Goal: Information Seeking & Learning: Check status

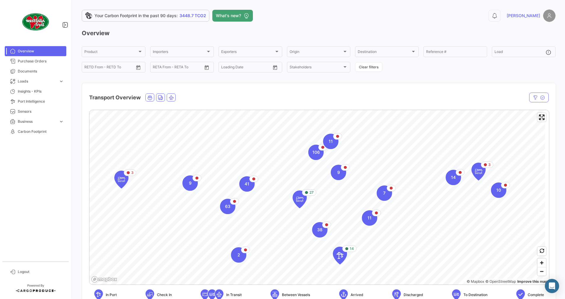
click at [521, 32] on h3 "Overview" at bounding box center [318, 33] width 473 height 8
click at [30, 62] on span "Purchase Orders" at bounding box center [41, 61] width 46 height 5
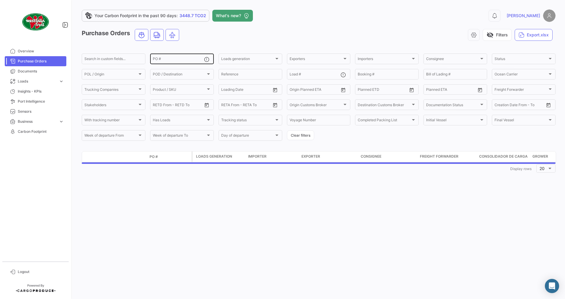
click at [176, 59] on input "PO #" at bounding box center [178, 60] width 51 height 4
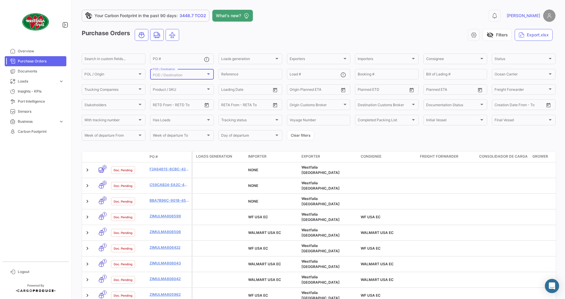
click at [206, 75] on div at bounding box center [208, 74] width 5 height 5
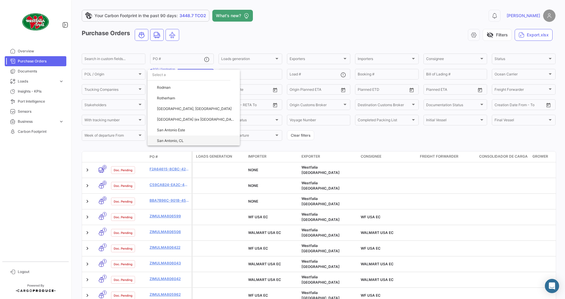
scroll to position [830, 0]
click at [168, 127] on span "[GEOGRAPHIC_DATA], [GEOGRAPHIC_DATA]" at bounding box center [194, 129] width 75 height 4
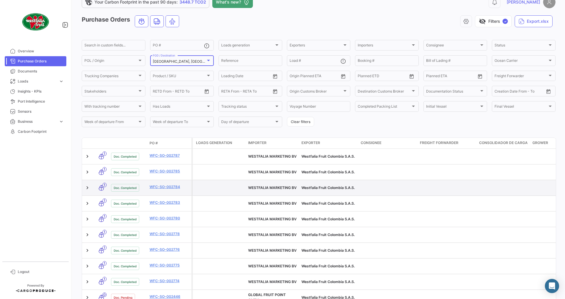
scroll to position [0, 0]
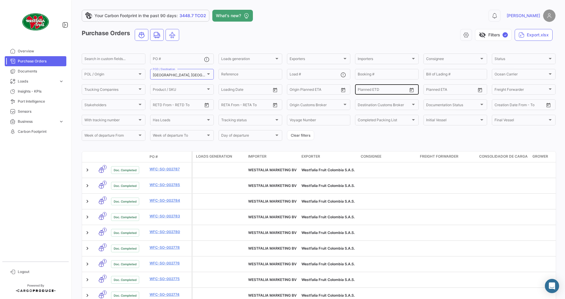
click at [396, 88] on div "From – Planned ETD" at bounding box center [381, 89] width 49 height 12
click at [22, 50] on span "Overview" at bounding box center [41, 51] width 46 height 5
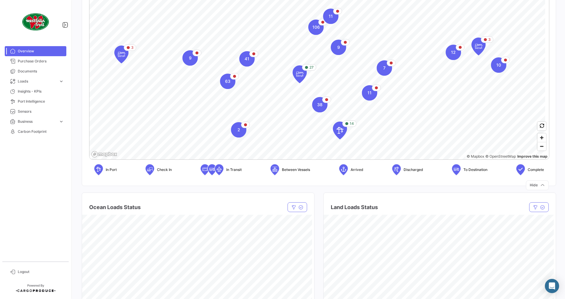
scroll to position [119, 0]
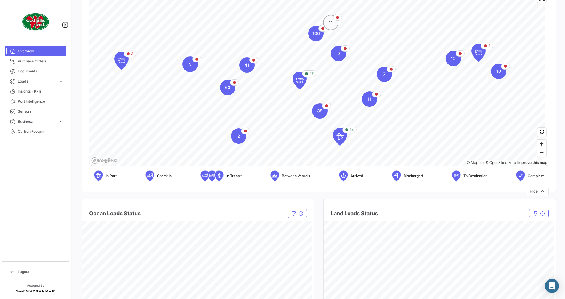
click at [328, 19] on div "11" at bounding box center [330, 22] width 15 height 15
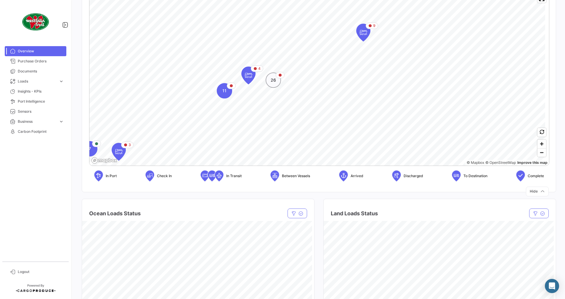
click at [273, 82] on span "26" at bounding box center [272, 80] width 5 height 6
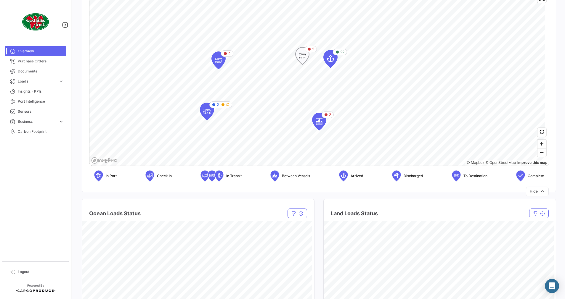
click at [302, 57] on icon "Map marker" at bounding box center [302, 56] width 8 height 12
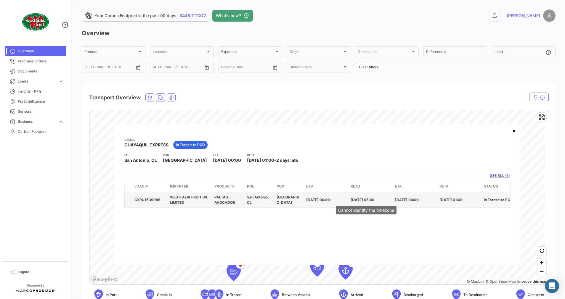
scroll to position [44, 0]
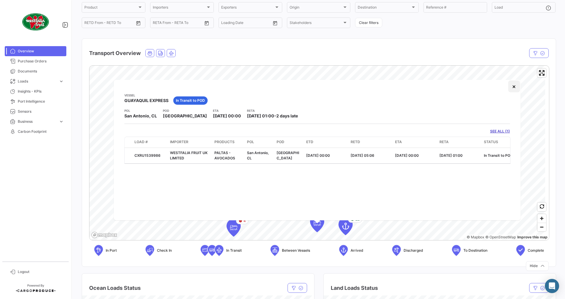
click at [513, 88] on button "×" at bounding box center [514, 86] width 12 height 12
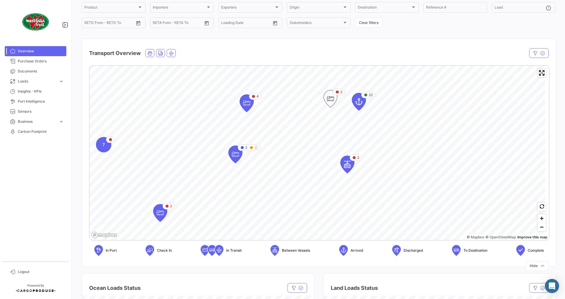
click at [332, 99] on icon "Map marker" at bounding box center [330, 99] width 8 height 12
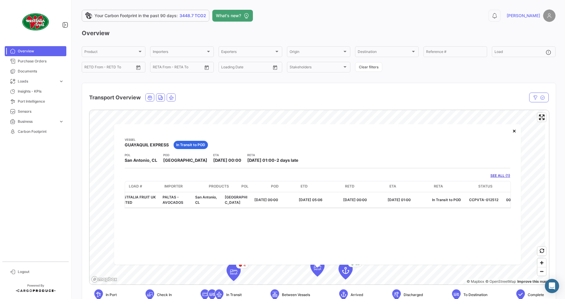
scroll to position [0, 0]
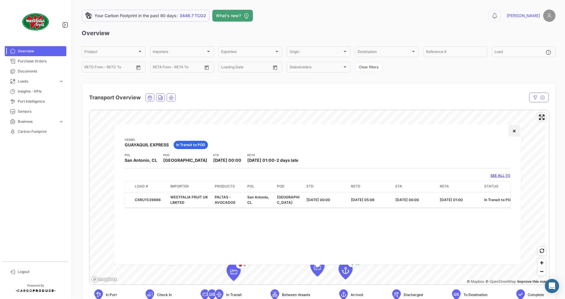
click at [516, 130] on button "×" at bounding box center [514, 131] width 12 height 12
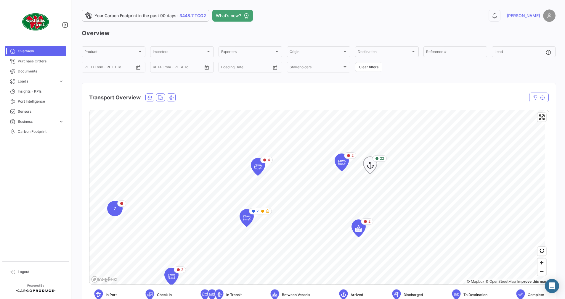
click at [372, 166] on icon "Map marker" at bounding box center [370, 165] width 8 height 12
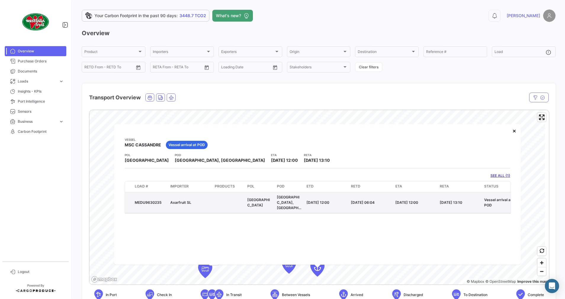
click at [154, 200] on div "MEDU9630235" at bounding box center [150, 202] width 31 height 5
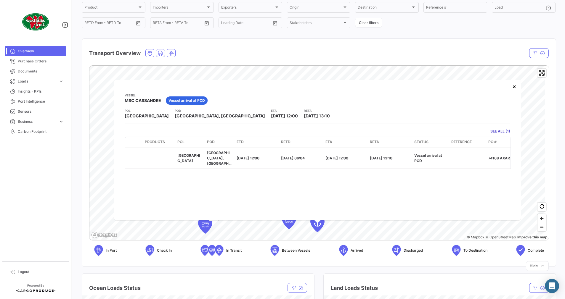
scroll to position [0, 104]
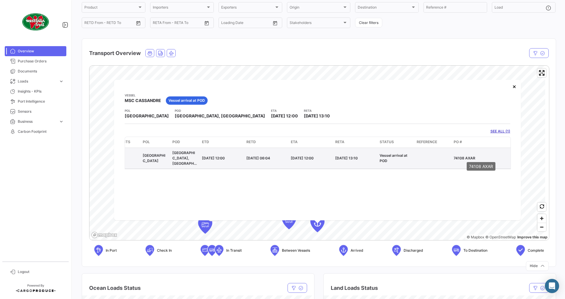
drag, startPoint x: 453, startPoint y: 154, endPoint x: 478, endPoint y: 156, distance: 25.2
click at [478, 156] on datatable-body-cell "74108 AXAR" at bounding box center [480, 158] width 59 height 21
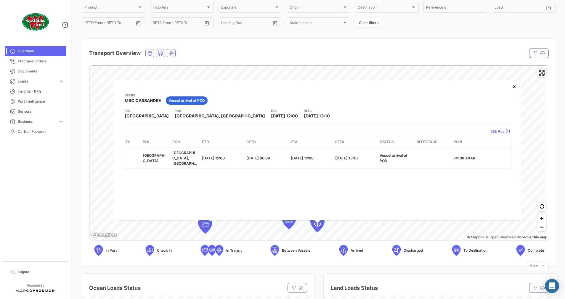
copy p "74108 AXAR"
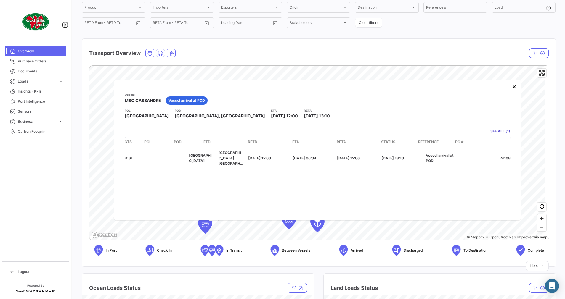
scroll to position [0, 0]
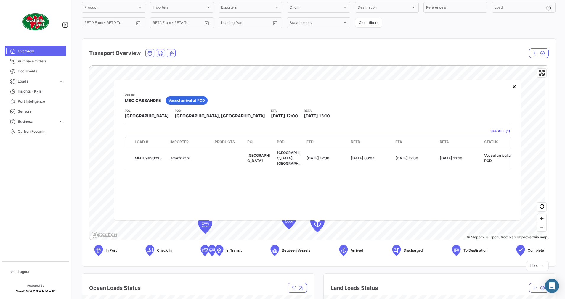
click at [237, 46] on div "Transport Overview" at bounding box center [249, 53] width 321 height 15
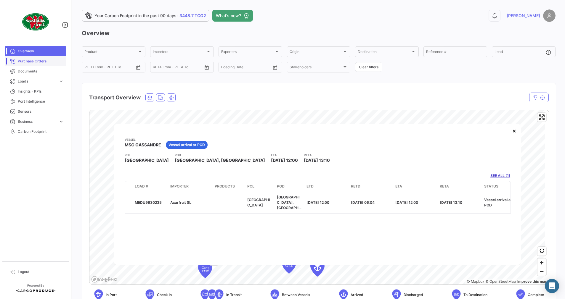
click at [21, 58] on link "Purchase Orders" at bounding box center [36, 61] width 62 height 10
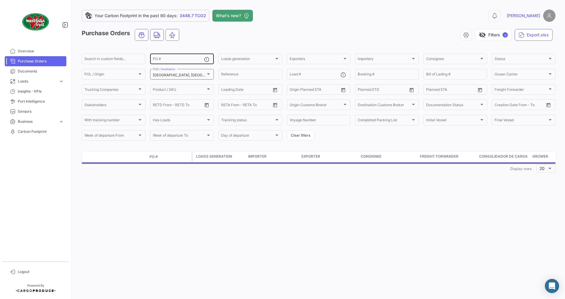
click at [174, 57] on div "PO #" at bounding box center [178, 59] width 51 height 12
paste input "74108 AXAR"
type input "74108 AXAR"
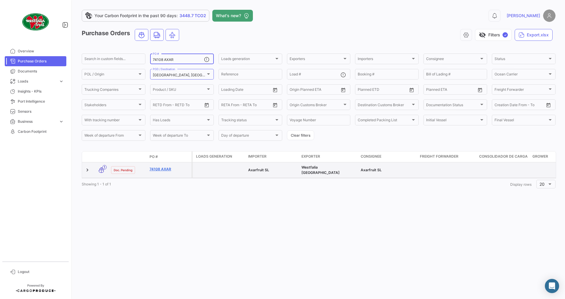
click at [159, 167] on link "74108 AXAR" at bounding box center [169, 169] width 40 height 5
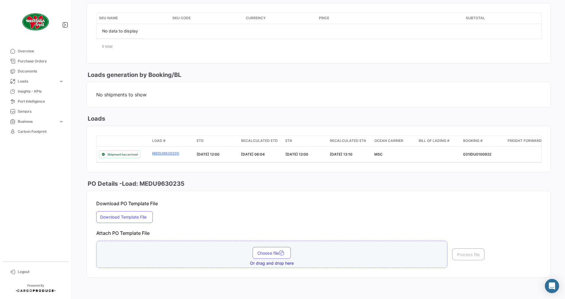
scroll to position [290, 0]
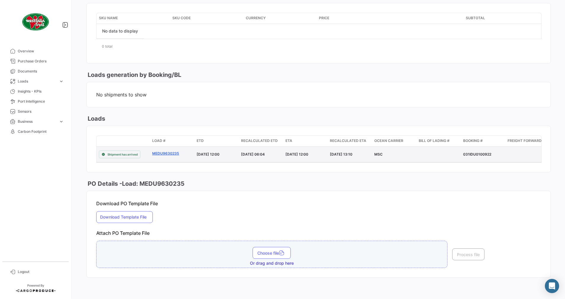
click at [172, 151] on link "MEDU9630235" at bounding box center [172, 153] width 40 height 5
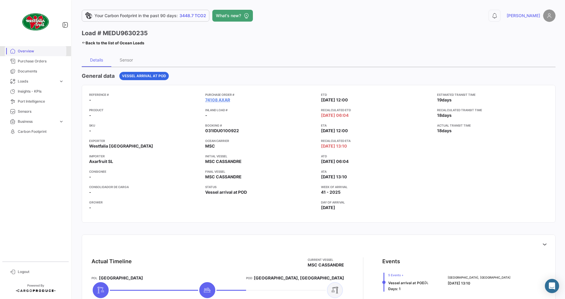
click at [31, 51] on span "Overview" at bounding box center [41, 51] width 46 height 5
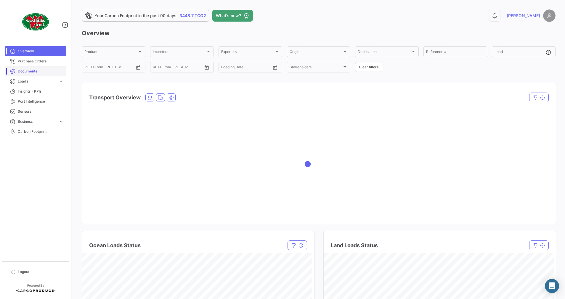
click at [21, 70] on span "Documents" at bounding box center [41, 71] width 46 height 5
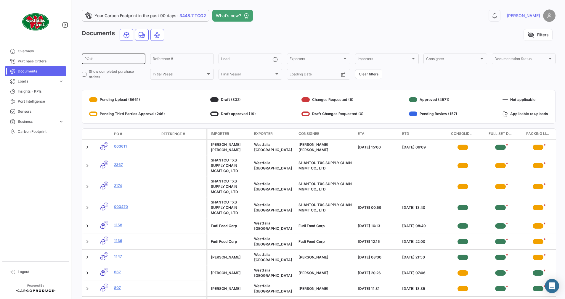
click at [114, 58] on input "PO #" at bounding box center [113, 60] width 58 height 4
paste input "74108 AXAR"
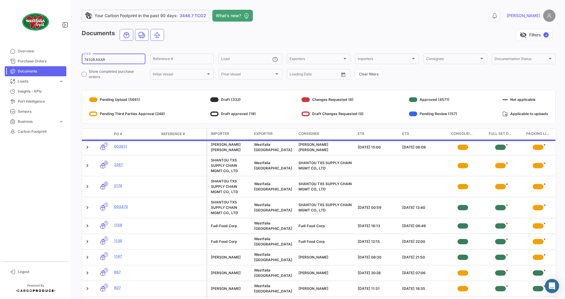
type input "74108 AXAR"
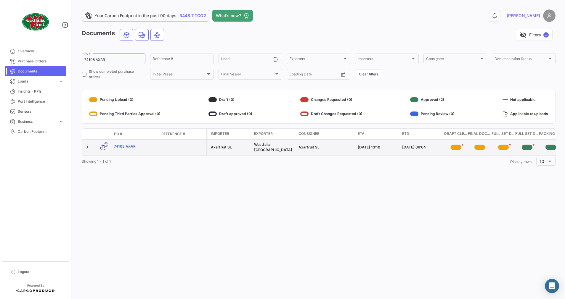
click at [130, 144] on link "74108 AXAR" at bounding box center [135, 146] width 43 height 5
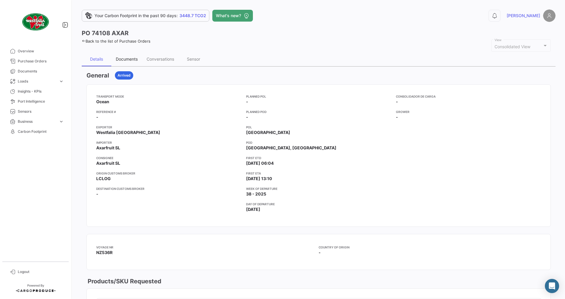
click at [140, 58] on div "Documents" at bounding box center [126, 59] width 31 height 14
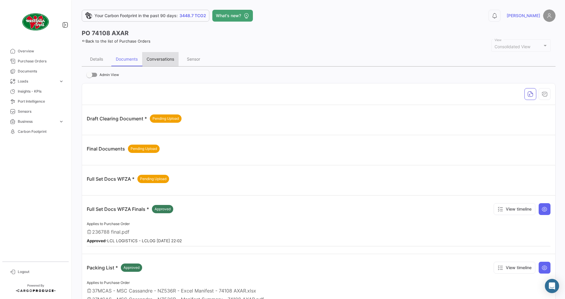
click at [157, 59] on div "Conversations" at bounding box center [160, 59] width 28 height 5
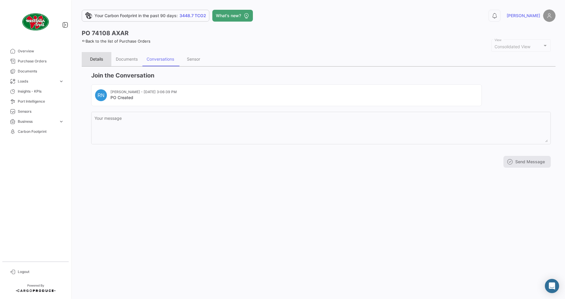
click at [99, 58] on div "Details" at bounding box center [96, 59] width 13 height 5
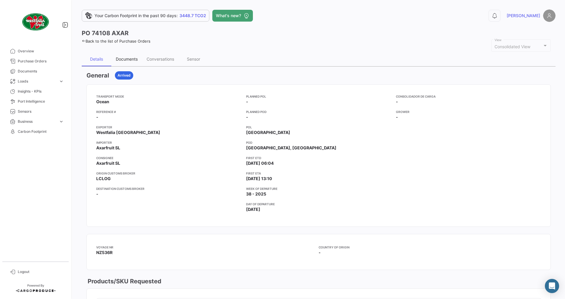
click at [125, 58] on div "Documents" at bounding box center [127, 59] width 22 height 5
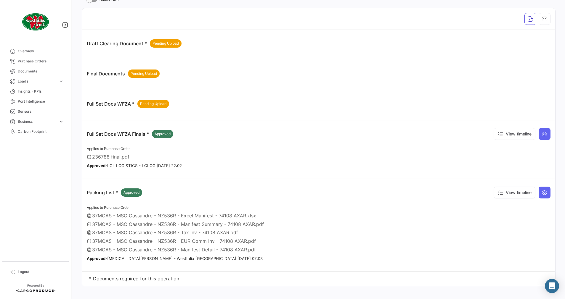
scroll to position [81, 0]
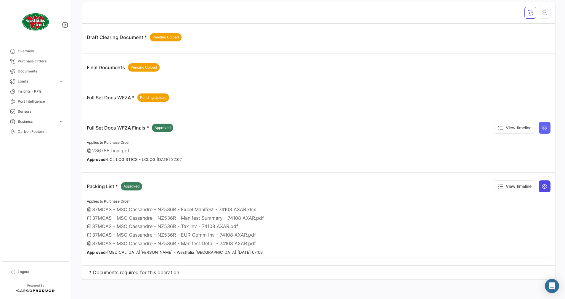
click at [541, 188] on icon at bounding box center [544, 186] width 6 height 6
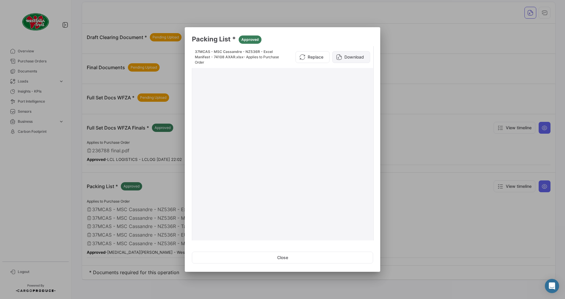
click at [344, 57] on button "Download" at bounding box center [351, 57] width 38 height 12
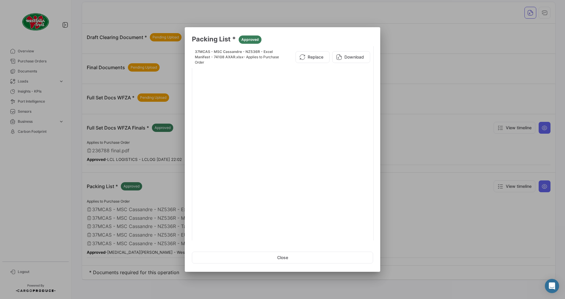
click at [298, 10] on div at bounding box center [282, 149] width 565 height 299
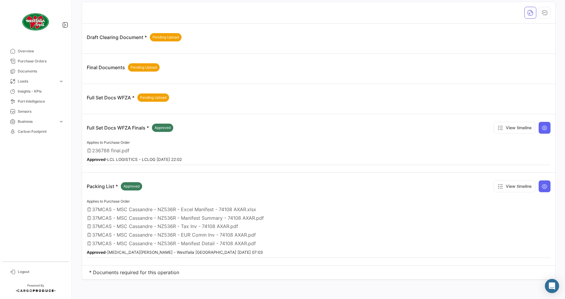
scroll to position [0, 0]
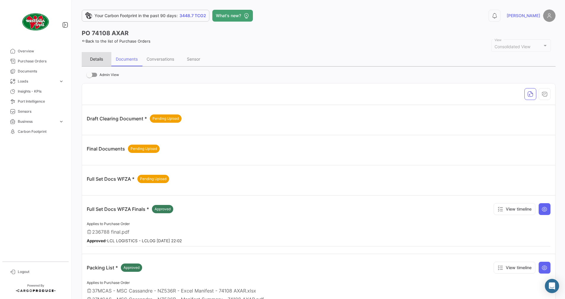
click at [101, 58] on div "Details" at bounding box center [96, 59] width 13 height 5
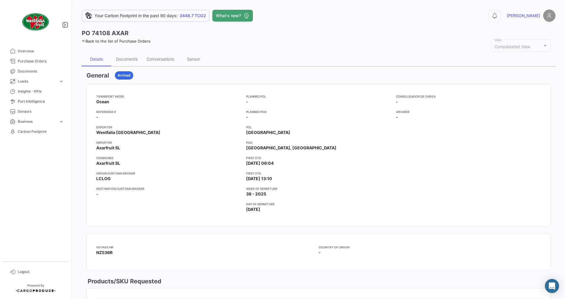
drag, startPoint x: 101, startPoint y: 132, endPoint x: 144, endPoint y: 133, distance: 43.2
click at [144, 133] on app-card-info-value "Westfalia [GEOGRAPHIC_DATA]" at bounding box center [168, 133] width 145 height 6
drag, startPoint x: 144, startPoint y: 133, endPoint x: 124, endPoint y: 148, distance: 24.8
click at [124, 148] on mat-card-content "Transport mode Ocean Reference # - Exporter Westfalia [GEOGRAPHIC_DATA] Importe…" at bounding box center [318, 156] width 463 height 142
click at [32, 53] on span "Overview" at bounding box center [41, 51] width 46 height 5
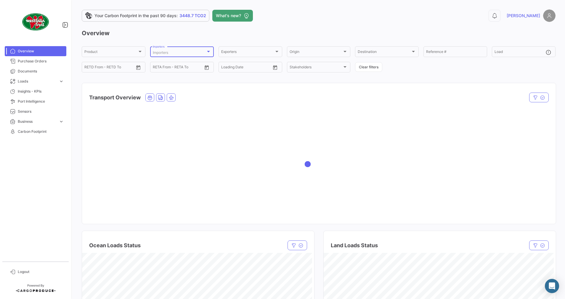
click at [187, 51] on div "Importers" at bounding box center [179, 53] width 53 height 4
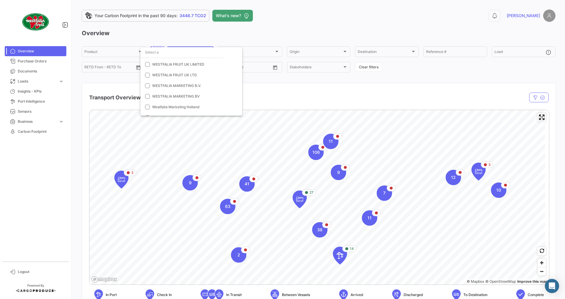
scroll to position [738, 0]
click at [150, 76] on mat-option "WESTFALIA MARKETING B.V." at bounding box center [191, 77] width 102 height 11
click at [148, 85] on mat-option "WESTFALIA MARKETING BV" at bounding box center [191, 88] width 102 height 11
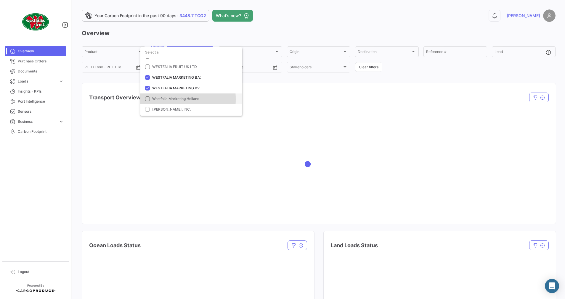
click at [149, 99] on mat-pseudo-checkbox at bounding box center [147, 98] width 5 height 5
click at [253, 148] on div at bounding box center [282, 149] width 565 height 299
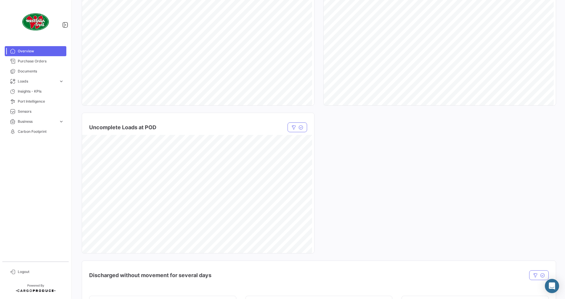
scroll to position [355, 0]
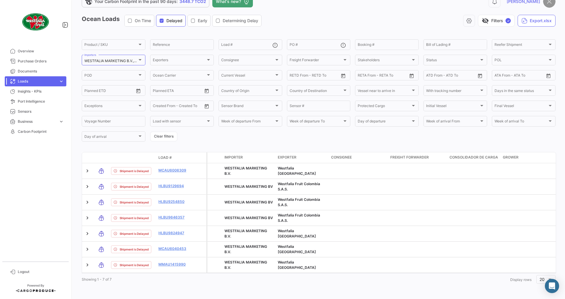
scroll to position [21, 0]
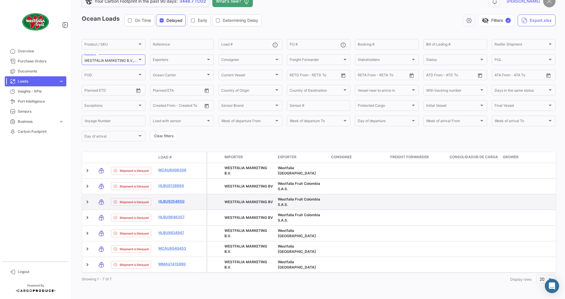
click at [173, 199] on link "HLBU9254850" at bounding box center [173, 201] width 31 height 5
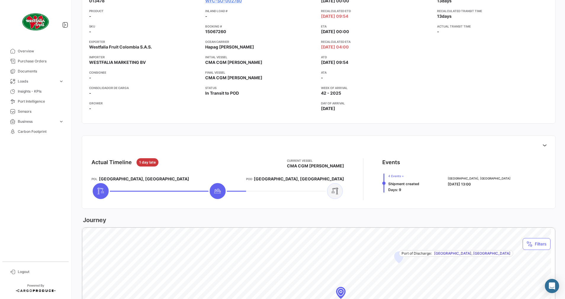
scroll to position [44, 0]
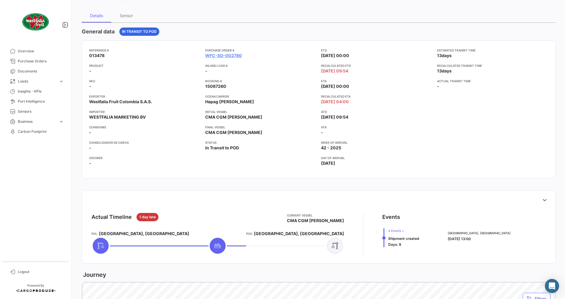
drag, startPoint x: 319, startPoint y: 164, endPoint x: 350, endPoint y: 165, distance: 30.8
click at [350, 165] on app-card-info-value "[DATE]" at bounding box center [376, 163] width 111 height 6
drag, startPoint x: 350, startPoint y: 165, endPoint x: 368, endPoint y: 167, distance: 18.4
click at [368, 167] on div "ETD [DATE] 00:00 Recalculated ETD [DATE] 09:54 ETA [DATE] 00:00 Recalculated ET…" at bounding box center [376, 109] width 111 height 123
click at [357, 164] on app-card-info-value "[DATE]" at bounding box center [376, 163] width 111 height 6
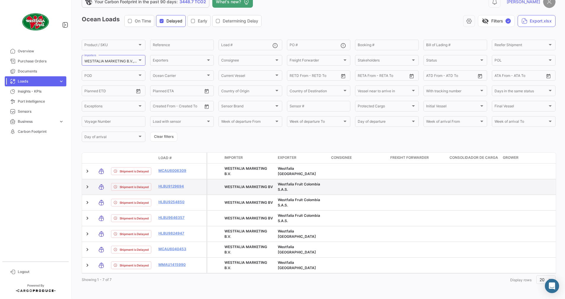
scroll to position [21, 0]
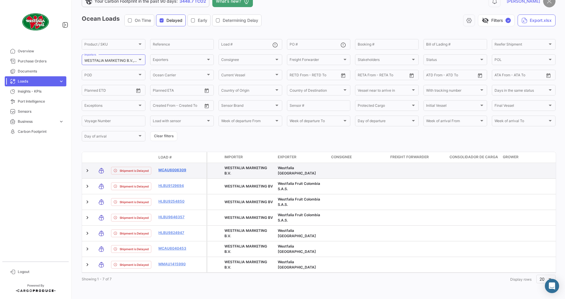
click at [175, 167] on link "MCAU6006309" at bounding box center [173, 169] width 31 height 5
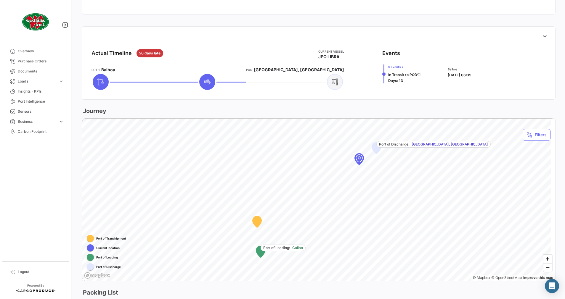
scroll to position [259, 0]
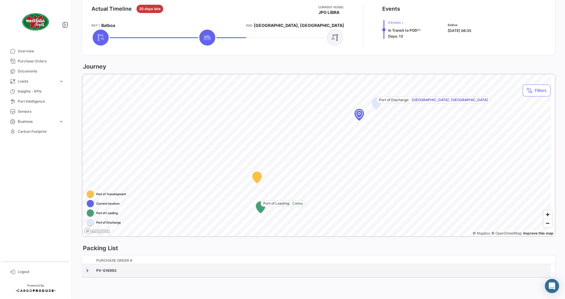
click at [86, 271] on link at bounding box center [87, 271] width 6 height 6
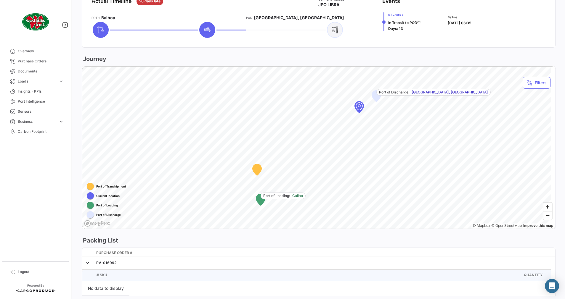
scroll to position [285, 0]
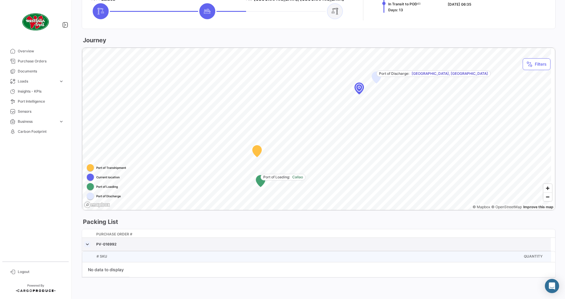
click at [88, 244] on link at bounding box center [87, 244] width 6 height 6
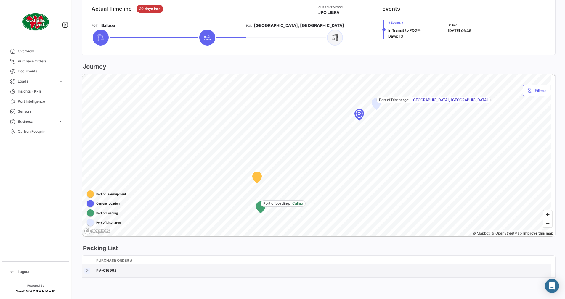
click at [89, 271] on link at bounding box center [87, 271] width 6 height 6
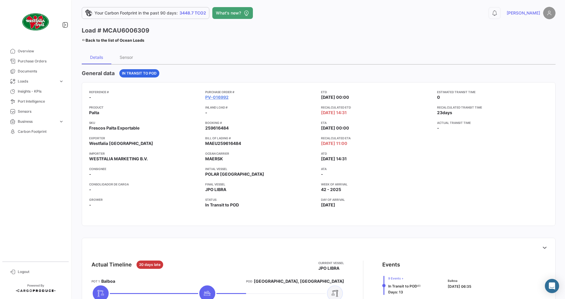
scroll to position [0, 0]
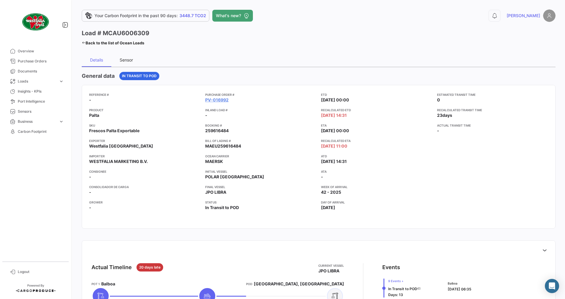
click at [134, 62] on div "Sensor" at bounding box center [126, 60] width 30 height 14
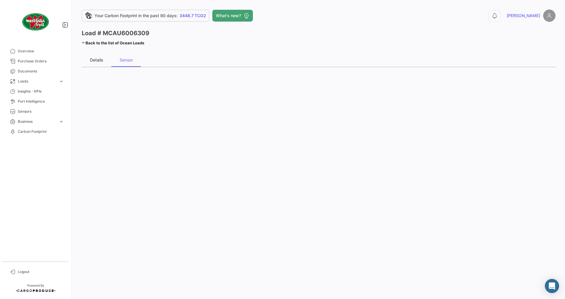
click at [99, 59] on div "Details" at bounding box center [96, 59] width 13 height 5
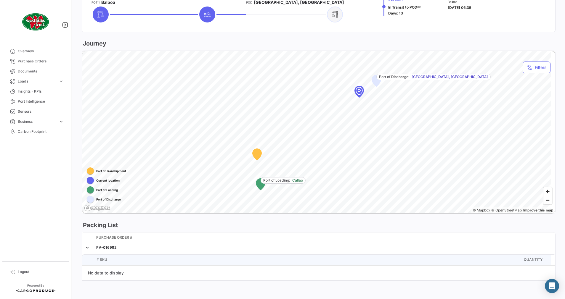
scroll to position [285, 0]
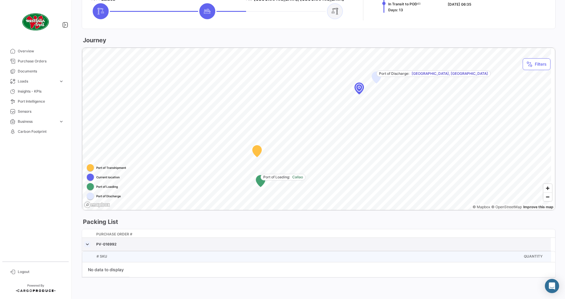
click at [86, 245] on link at bounding box center [87, 244] width 6 height 6
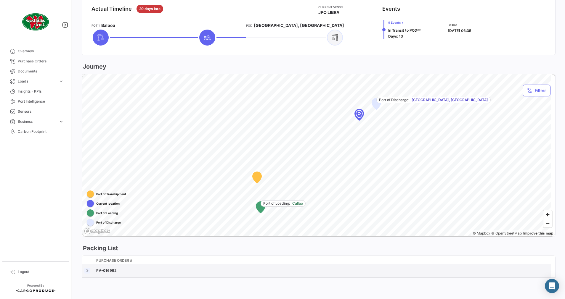
scroll to position [259, 0]
drag, startPoint x: 122, startPoint y: 272, endPoint x: 95, endPoint y: 273, distance: 26.3
click at [95, 273] on datatable-body-cell "PV-016992" at bounding box center [322, 270] width 457 height 13
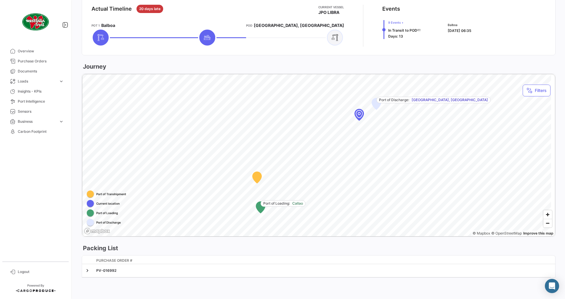
copy div "PV-016992"
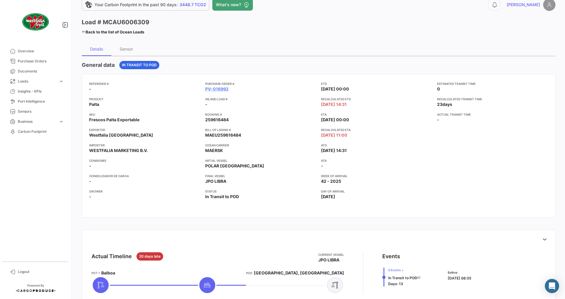
scroll to position [0, 0]
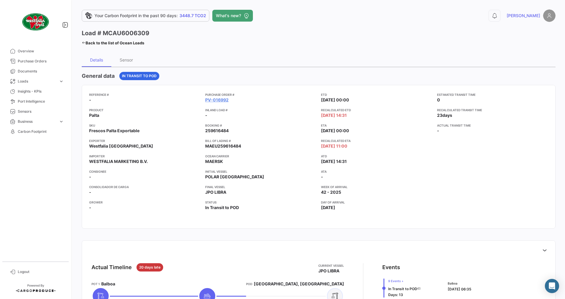
drag, startPoint x: 434, startPoint y: 115, endPoint x: 451, endPoint y: 117, distance: 17.6
click at [451, 117] on app-card-info-label "Recalculated transit time 23 days" at bounding box center [492, 113] width 111 height 11
click at [128, 61] on div "Sensor" at bounding box center [126, 59] width 13 height 5
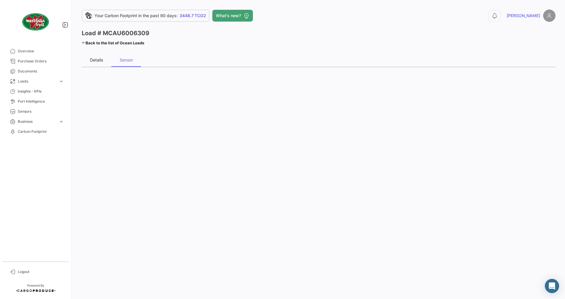
click at [95, 59] on div "Details" at bounding box center [96, 59] width 13 height 5
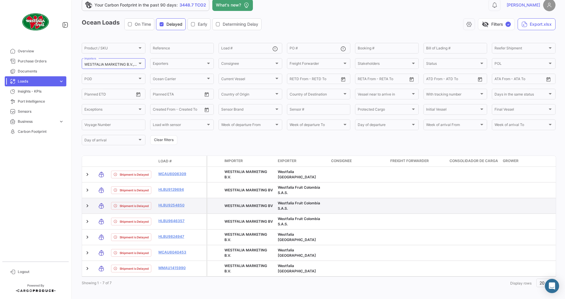
scroll to position [21, 0]
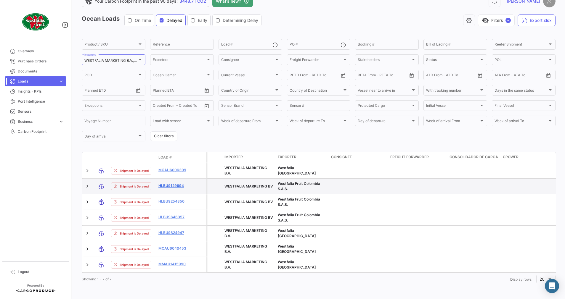
click at [175, 183] on link "HLBU9129694" at bounding box center [173, 185] width 31 height 5
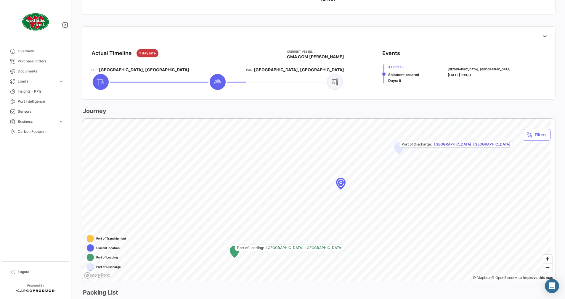
scroll to position [253, 0]
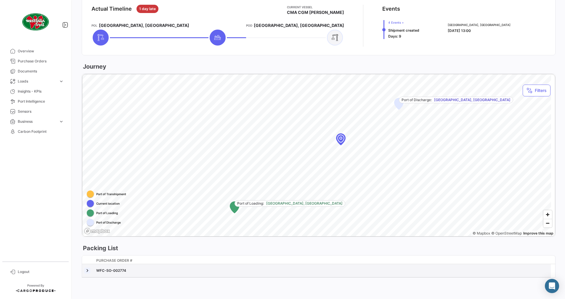
click at [85, 272] on link at bounding box center [87, 271] width 6 height 6
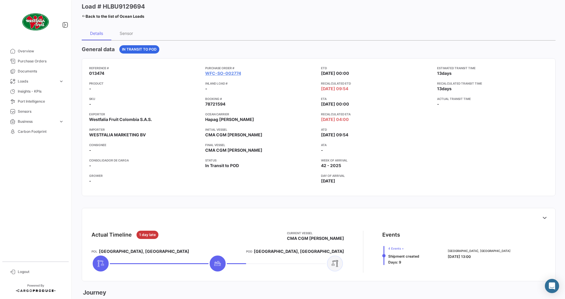
scroll to position [13, 0]
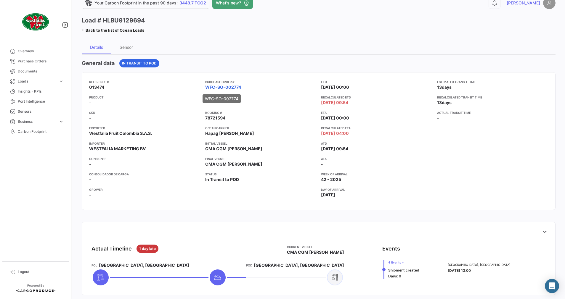
click at [227, 88] on link "WFC-SO-002774" at bounding box center [223, 87] width 36 height 6
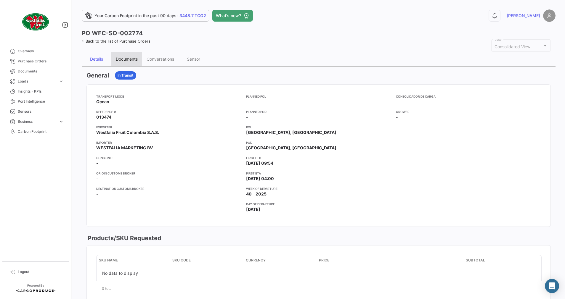
click at [128, 61] on div "Documents" at bounding box center [127, 59] width 22 height 5
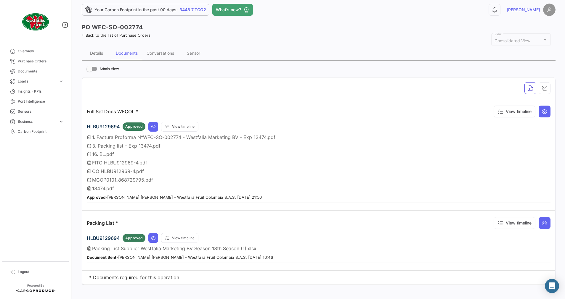
scroll to position [11, 0]
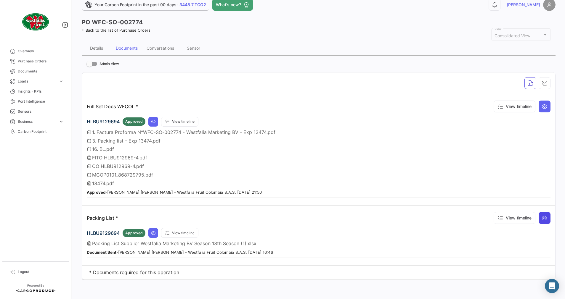
click at [541, 217] on icon at bounding box center [544, 218] width 6 height 6
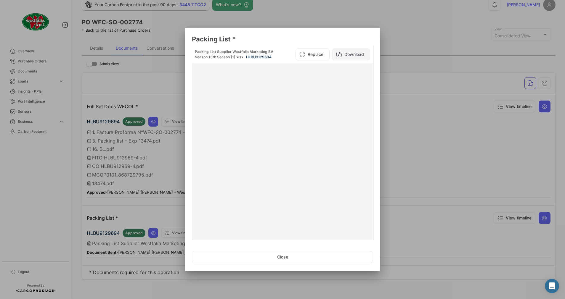
click at [340, 53] on button "Download" at bounding box center [351, 55] width 38 height 12
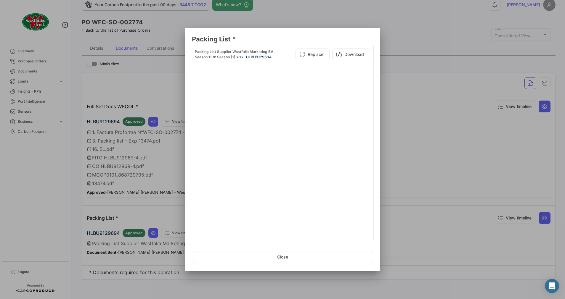
drag, startPoint x: 386, startPoint y: 110, endPoint x: 391, endPoint y: 114, distance: 6.6
click at [386, 110] on div at bounding box center [282, 149] width 565 height 299
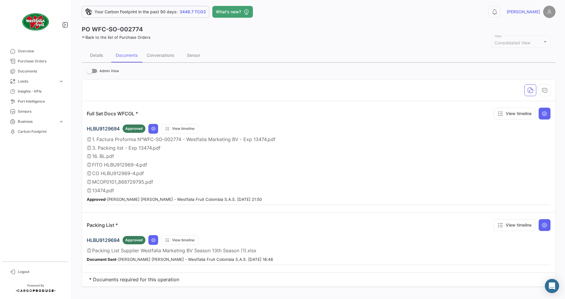
scroll to position [0, 0]
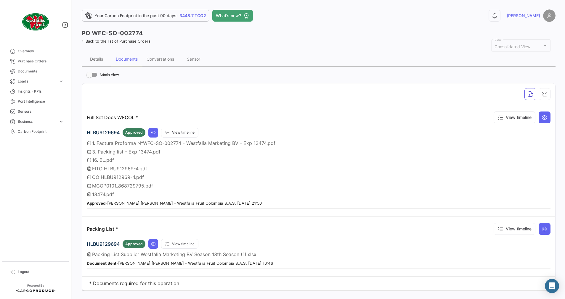
click at [81, 42] on div "Your Carbon Footprint in the past 90 days: 3448.7 TCO2 What's new? 0 [PERSON_NA…" at bounding box center [318, 149] width 492 height 299
click at [83, 41] on icon at bounding box center [84, 41] width 4 height 4
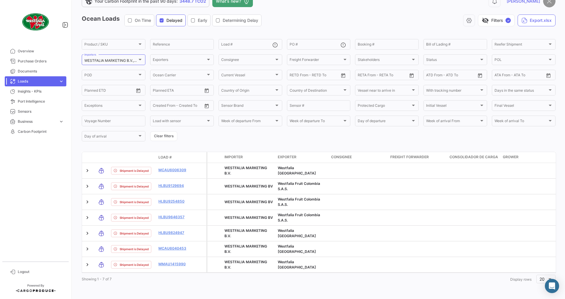
scroll to position [21, 0]
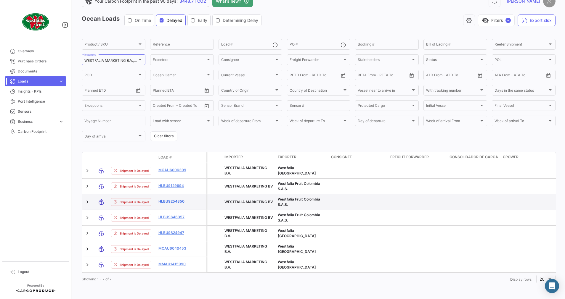
click at [178, 199] on link "HLBU9254850" at bounding box center [173, 201] width 31 height 5
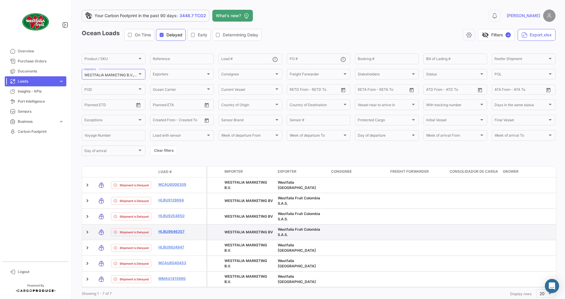
click at [170, 230] on link "HLBU9646357" at bounding box center [173, 231] width 31 height 5
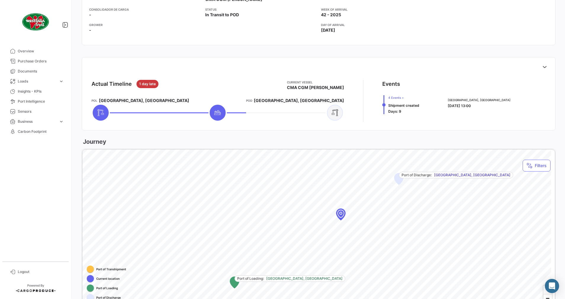
scroll to position [253, 0]
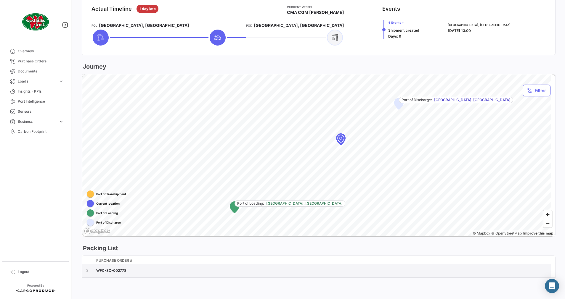
click at [105, 269] on div "WFC-SO-002778" at bounding box center [322, 270] width 452 height 5
click at [87, 270] on link at bounding box center [87, 271] width 6 height 6
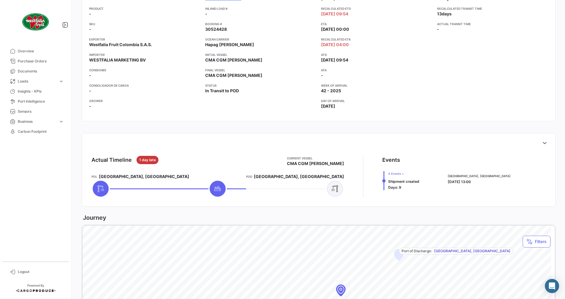
scroll to position [0, 0]
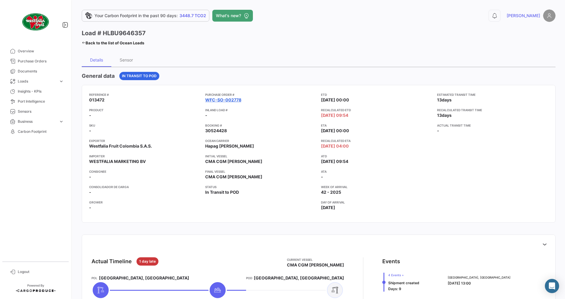
click at [221, 101] on link "WFC-SO-002778" at bounding box center [223, 100] width 36 height 6
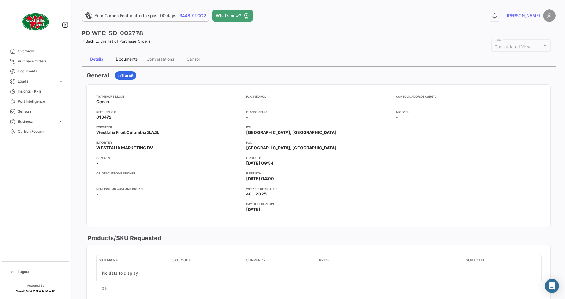
click at [130, 59] on div "Documents" at bounding box center [127, 59] width 22 height 5
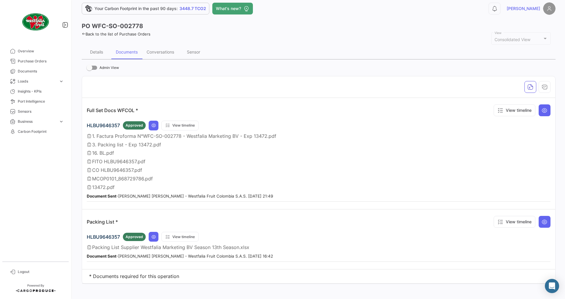
scroll to position [11, 0]
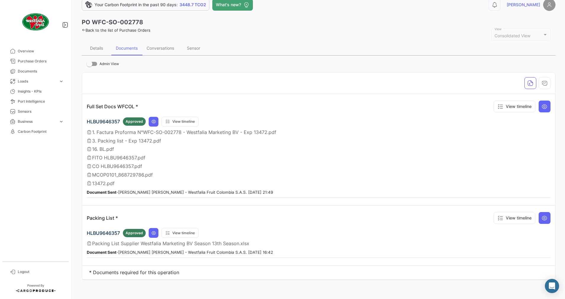
click at [84, 30] on icon at bounding box center [84, 30] width 4 height 4
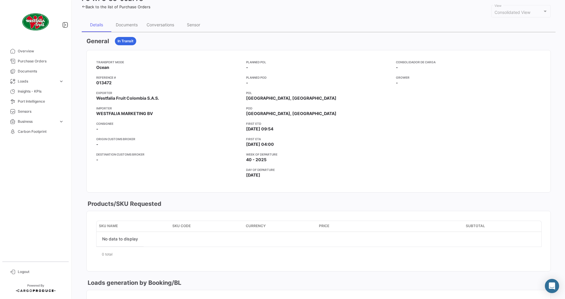
scroll to position [44, 0]
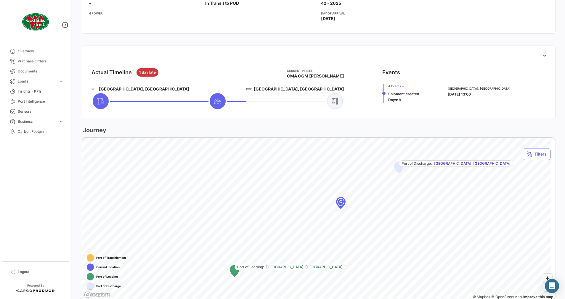
scroll to position [253, 0]
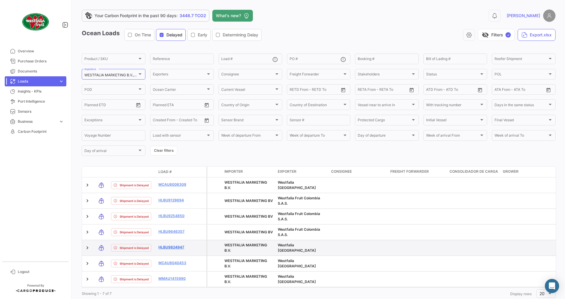
click at [164, 247] on link "HLBU9824947" at bounding box center [173, 247] width 31 height 5
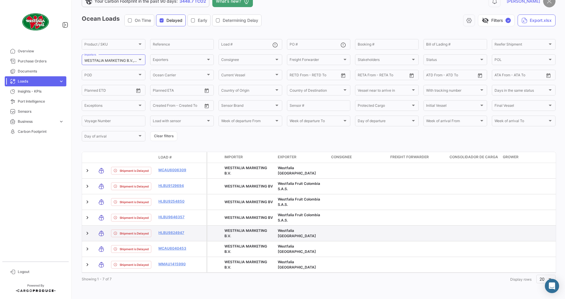
scroll to position [21, 0]
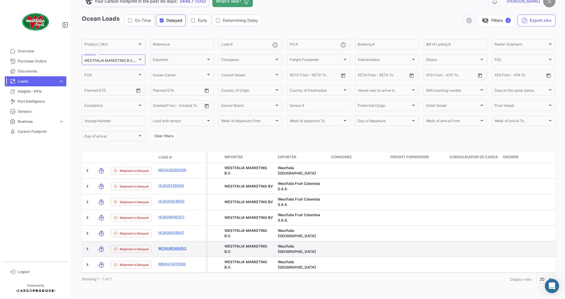
click at [165, 246] on link "MCAU6040453" at bounding box center [173, 248] width 31 height 5
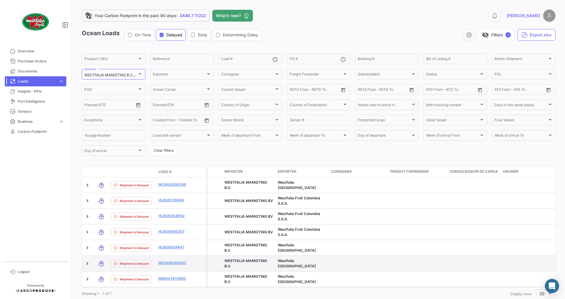
scroll to position [21, 0]
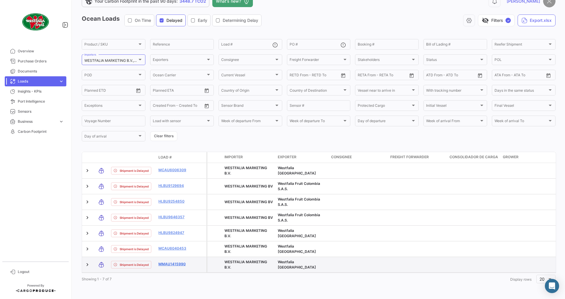
click at [175, 262] on link "MMAU1415990" at bounding box center [173, 264] width 31 height 5
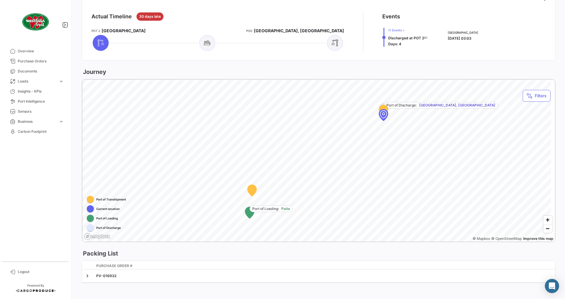
scroll to position [272, 0]
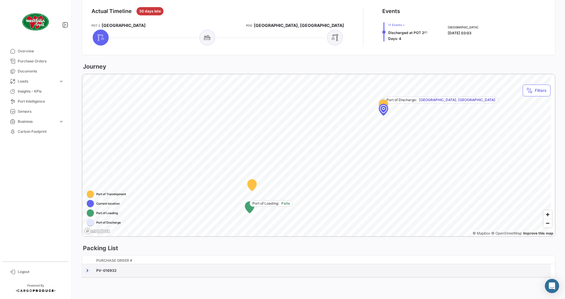
click at [86, 271] on link at bounding box center [87, 271] width 6 height 6
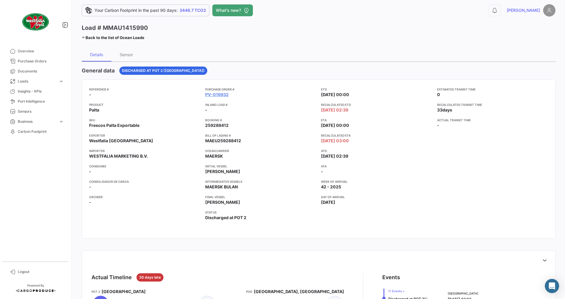
scroll to position [0, 0]
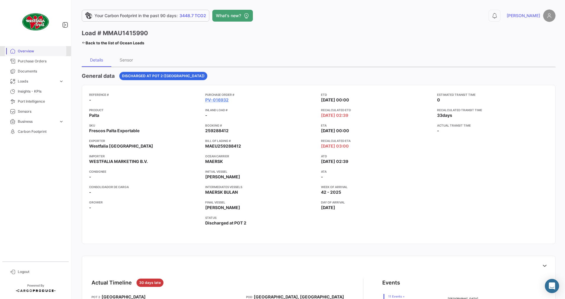
click at [31, 49] on span "Overview" at bounding box center [41, 51] width 46 height 5
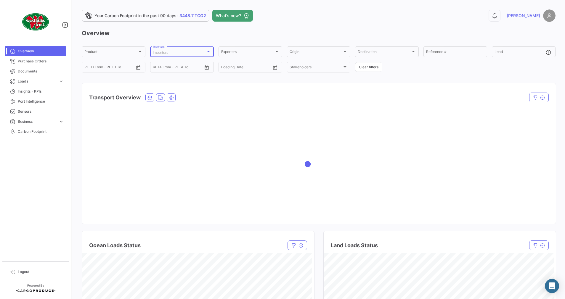
click at [206, 50] on div at bounding box center [208, 51] width 5 height 5
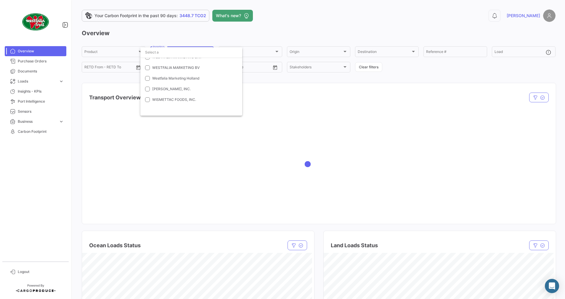
scroll to position [762, 0]
click at [147, 68] on mat-option "Westfalia Marketing Holland" at bounding box center [191, 71] width 102 height 11
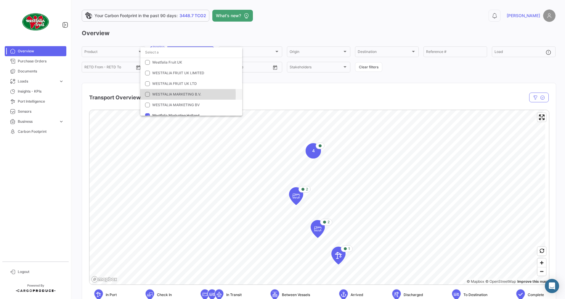
click at [149, 95] on mat-pseudo-checkbox at bounding box center [147, 94] width 5 height 5
click at [149, 104] on mat-pseudo-checkbox at bounding box center [147, 105] width 5 height 5
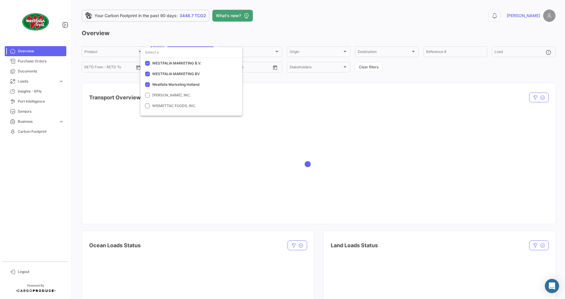
scroll to position [762, 0]
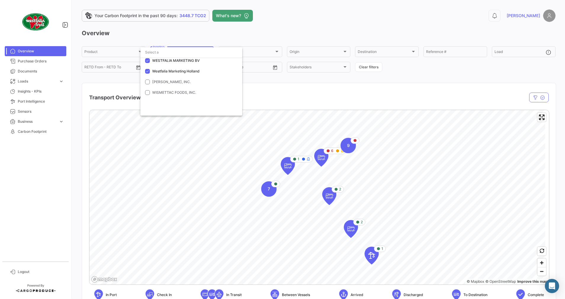
click at [302, 96] on div at bounding box center [282, 149] width 565 height 299
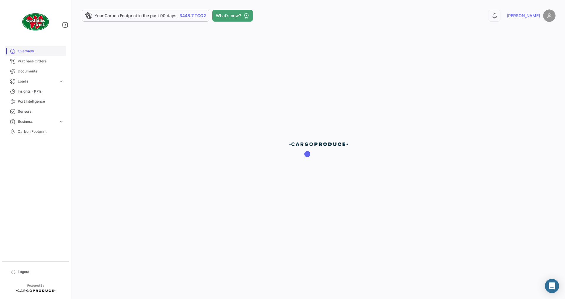
click at [28, 48] on link "Overview" at bounding box center [36, 51] width 62 height 10
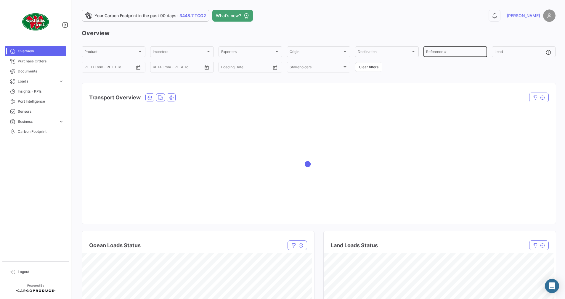
click at [430, 53] on input "Reference #" at bounding box center [455, 53] width 58 height 4
click at [509, 47] on div "Load" at bounding box center [519, 52] width 51 height 12
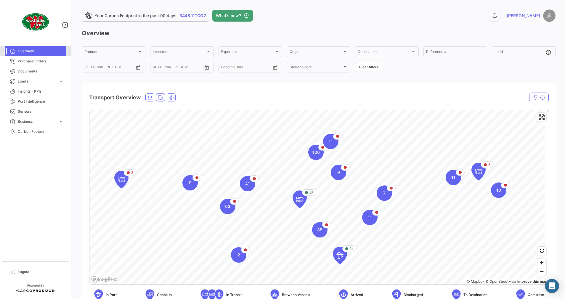
click at [30, 52] on span "Overview" at bounding box center [41, 51] width 46 height 5
click at [210, 50] on div "Importers Importers" at bounding box center [182, 52] width 64 height 12
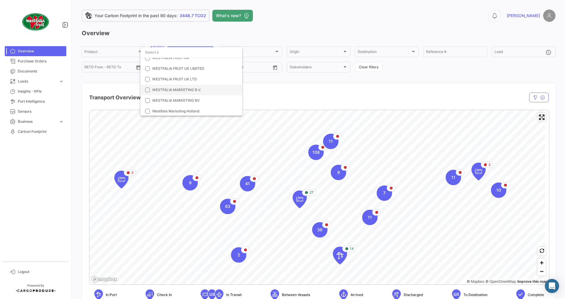
click at [148, 91] on mat-pseudo-checkbox at bounding box center [147, 90] width 5 height 5
click at [148, 99] on mat-pseudo-checkbox at bounding box center [147, 100] width 5 height 5
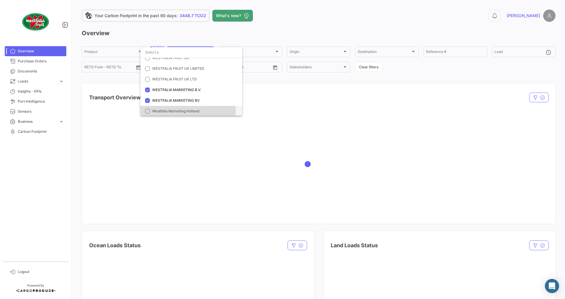
click at [149, 110] on mat-pseudo-checkbox at bounding box center [147, 111] width 5 height 5
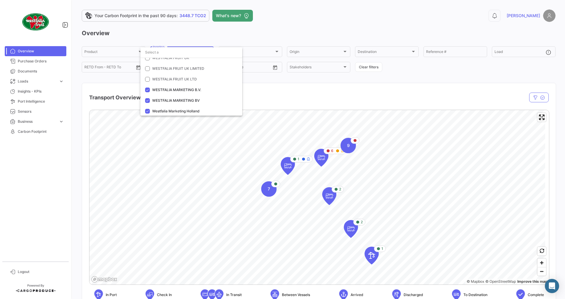
click at [345, 147] on div at bounding box center [282, 149] width 565 height 299
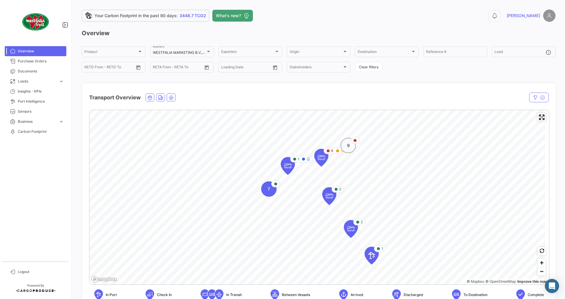
click at [347, 146] on span "9" at bounding box center [348, 146] width 3 height 6
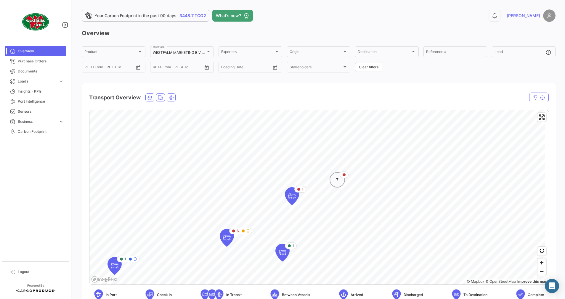
click at [339, 183] on div "7" at bounding box center [336, 179] width 15 height 15
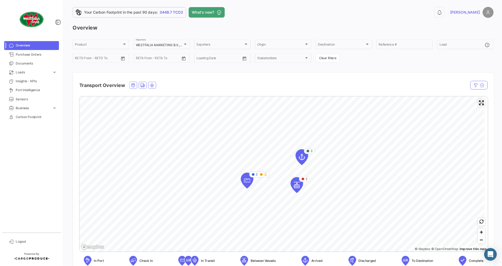
scroll to position [0, 0]
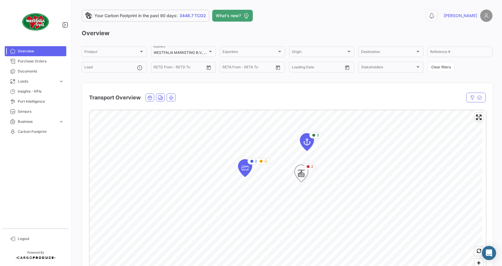
click at [300, 175] on icon "Map marker" at bounding box center [301, 173] width 8 height 12
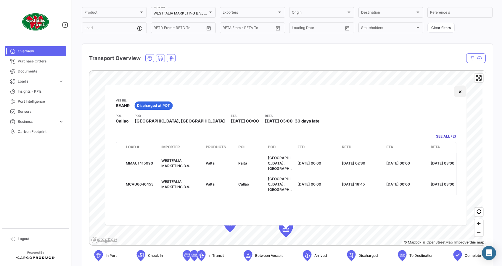
click at [461, 91] on button "×" at bounding box center [460, 92] width 12 height 12
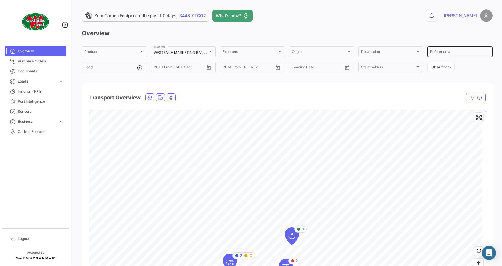
click at [444, 53] on input "Reference #" at bounding box center [460, 53] width 60 height 4
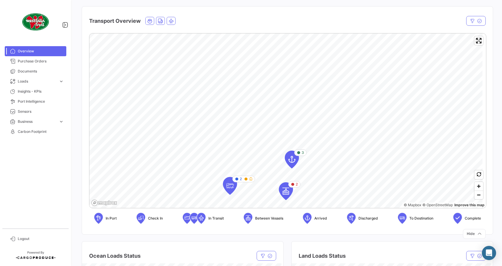
scroll to position [79, 0]
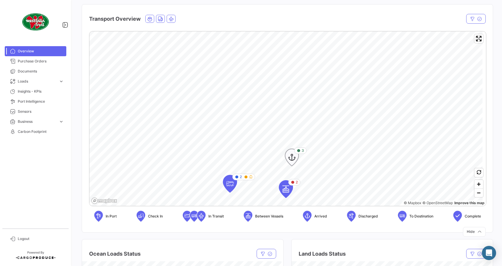
click at [294, 165] on icon "Map marker" at bounding box center [292, 158] width 14 height 18
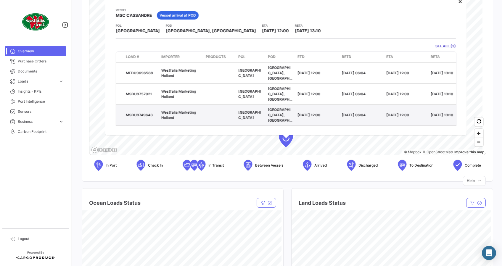
scroll to position [118, 0]
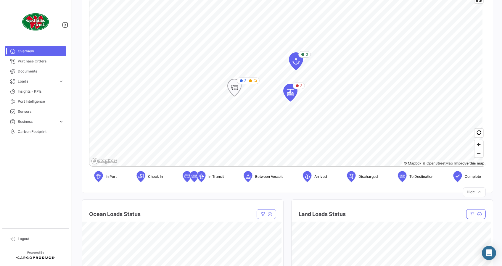
click at [235, 89] on icon "Map marker" at bounding box center [234, 87] width 8 height 12
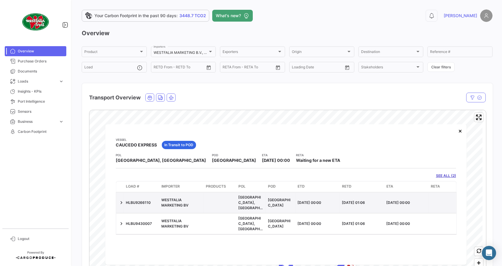
scroll to position [39, 0]
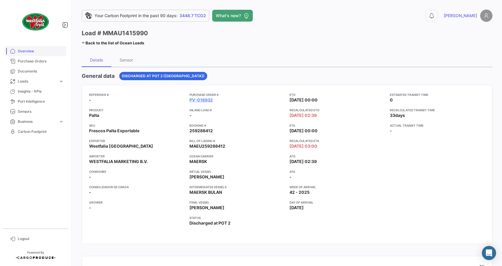
click at [27, 48] on link "Overview" at bounding box center [36, 51] width 62 height 10
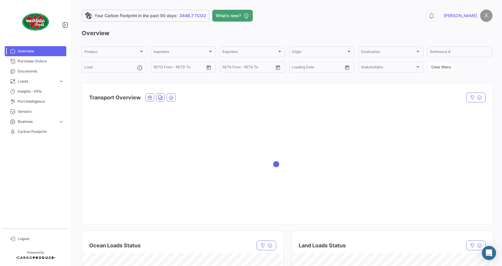
click at [32, 45] on mat-nav-list "Overview Purchase Orders Documents Loads expand_more Air Shipments Ocean Loads …" at bounding box center [35, 135] width 71 height 182
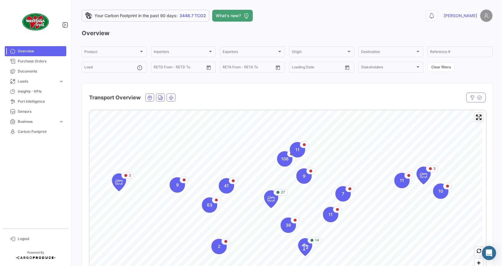
click at [322, 99] on div "Transport Overview" at bounding box center [228, 97] width 278 height 15
click at [173, 51] on div "Importers" at bounding box center [181, 53] width 54 height 4
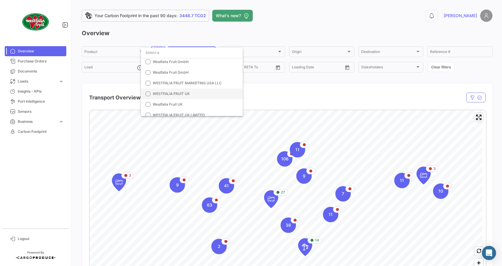
scroll to position [716, 0]
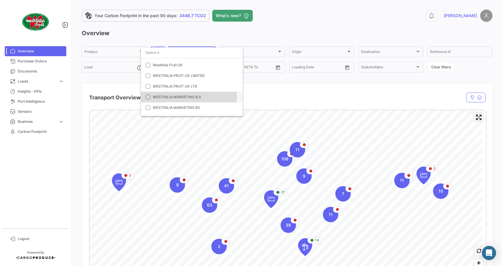
click at [146, 97] on mat-pseudo-checkbox at bounding box center [148, 97] width 5 height 5
click at [148, 107] on mat-pseudo-checkbox at bounding box center [148, 107] width 5 height 5
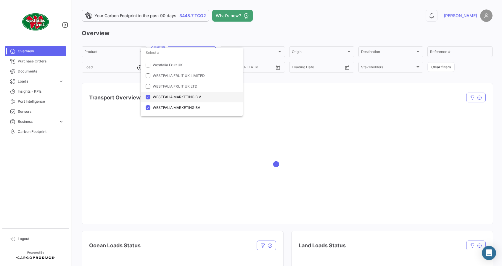
scroll to position [755, 0]
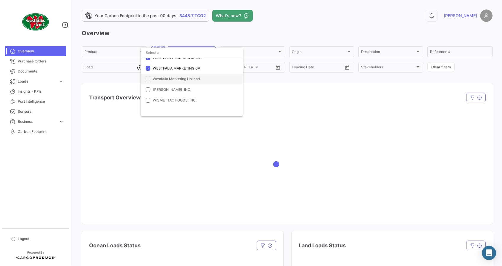
click at [151, 79] on mat-option "Westfalia Marketing Holland" at bounding box center [192, 79] width 102 height 11
click at [288, 92] on div at bounding box center [251, 133] width 502 height 266
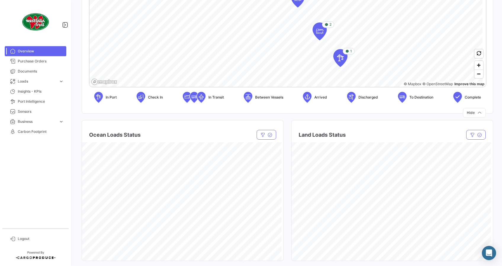
scroll to position [237, 0]
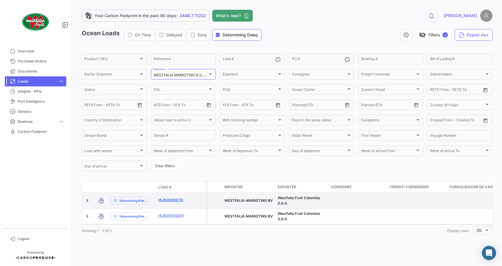
click at [175, 201] on link "HLBU9266110" at bounding box center [173, 199] width 31 height 5
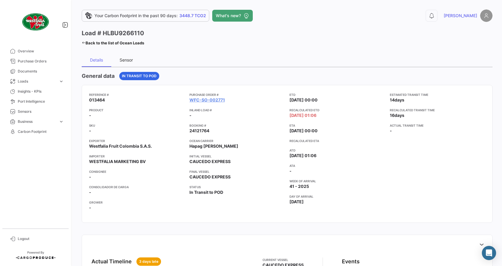
click at [122, 62] on div "Sensor" at bounding box center [126, 59] width 13 height 5
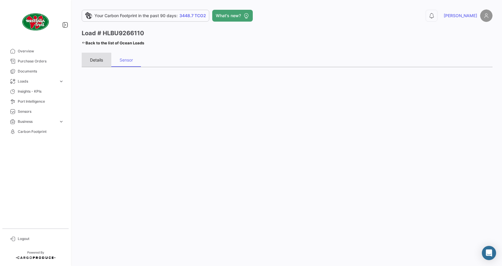
click at [96, 60] on div "Details" at bounding box center [96, 59] width 13 height 5
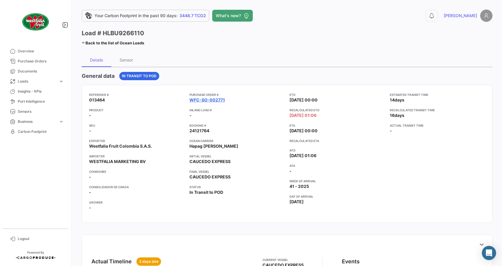
click at [195, 97] on link "WFC-SO-002771" at bounding box center [207, 100] width 36 height 6
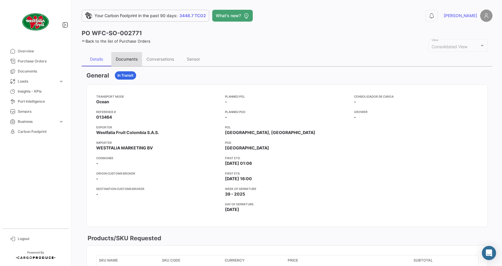
click at [130, 59] on div "Documents" at bounding box center [127, 59] width 22 height 5
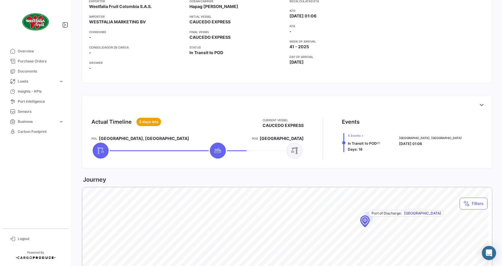
scroll to position [158, 0]
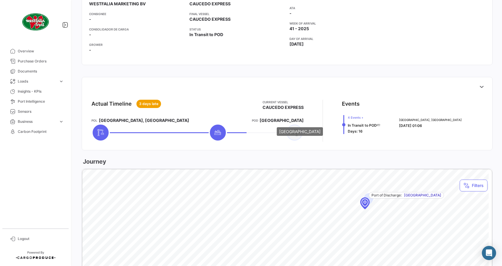
drag, startPoint x: 280, startPoint y: 120, endPoint x: 300, endPoint y: 122, distance: 19.9
click at [300, 122] on span "[GEOGRAPHIC_DATA]" at bounding box center [281, 120] width 44 height 6
drag, startPoint x: 300, startPoint y: 122, endPoint x: 312, endPoint y: 127, distance: 13.4
click at [312, 127] on div "Actual Timeline 3 days late Current Vessel CAUCEDO EXPRESS [PERSON_NAME][GEOGRA…" at bounding box center [287, 120] width 401 height 51
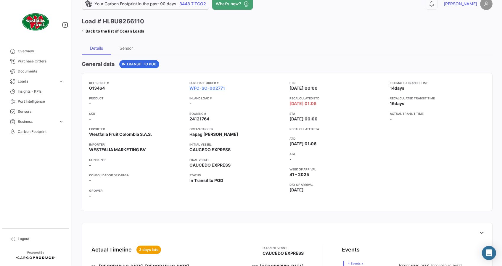
scroll to position [0, 0]
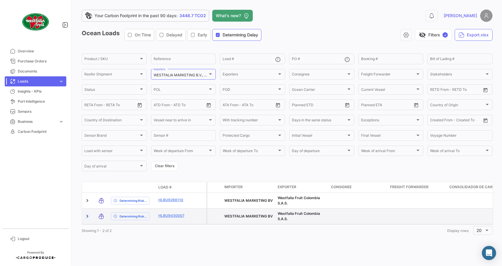
click at [88, 217] on link at bounding box center [87, 216] width 6 height 6
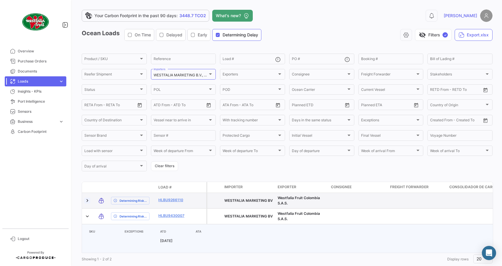
click at [88, 201] on link at bounding box center [87, 201] width 6 height 6
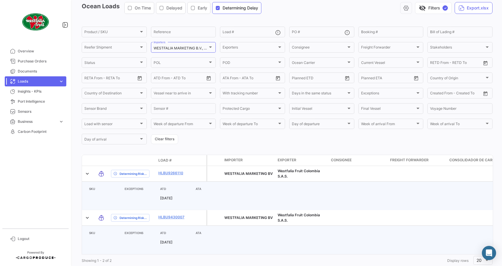
scroll to position [39, 0]
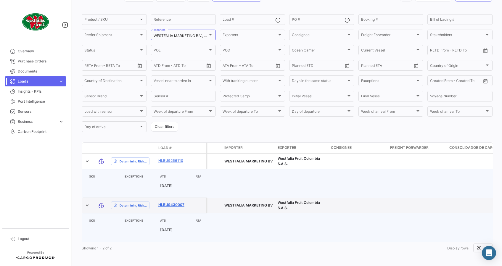
click at [170, 206] on link "HLBU9430007" at bounding box center [173, 204] width 31 height 5
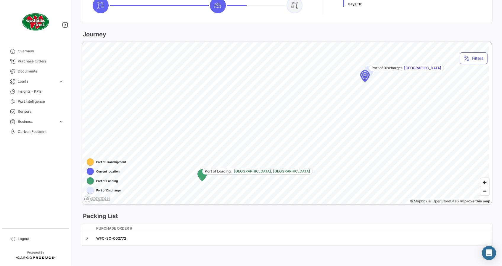
scroll to position [286, 0]
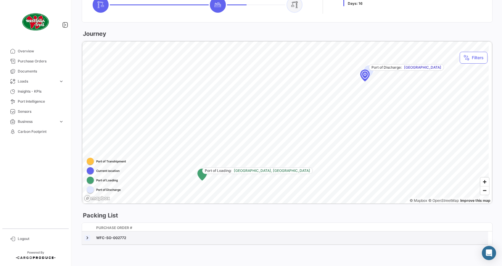
click at [90, 236] on link at bounding box center [87, 238] width 6 height 6
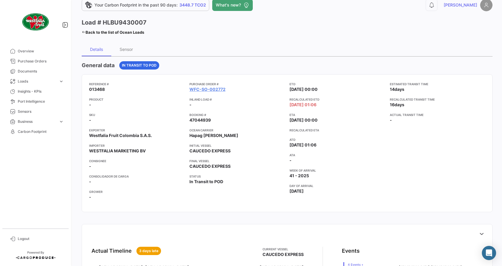
scroll to position [0, 0]
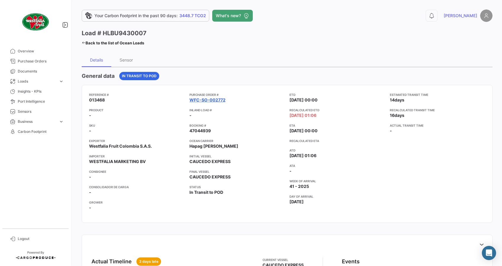
click at [195, 98] on link "WFC-SO-002772" at bounding box center [207, 100] width 36 height 6
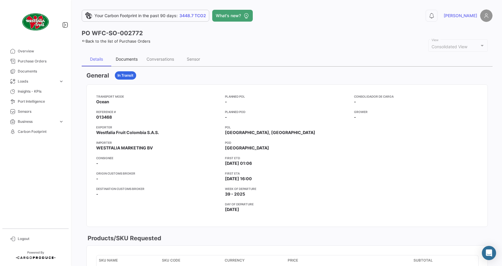
click at [132, 58] on div "Documents" at bounding box center [127, 59] width 22 height 5
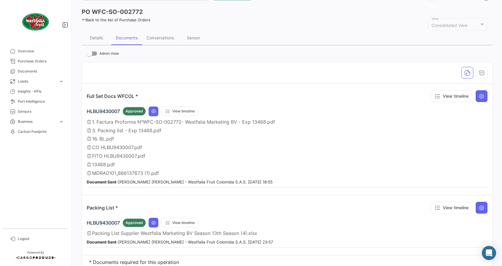
scroll to position [39, 0]
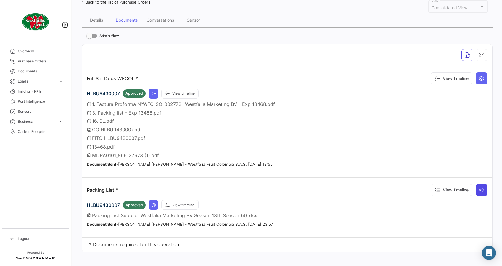
click at [478, 187] on icon at bounding box center [481, 190] width 6 height 6
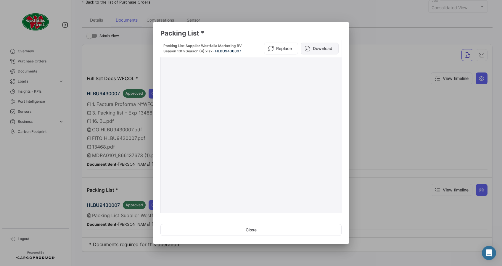
click at [312, 44] on button "Download" at bounding box center [320, 49] width 38 height 12
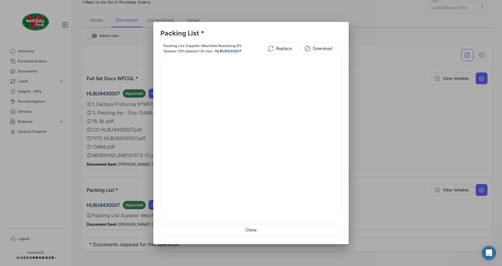
click at [59, 94] on div at bounding box center [251, 133] width 502 height 266
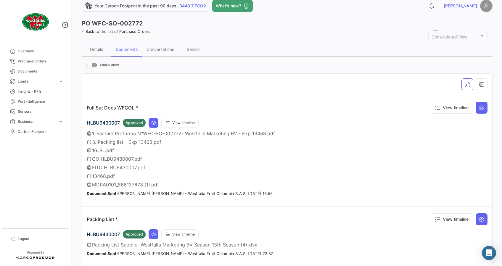
scroll to position [0, 0]
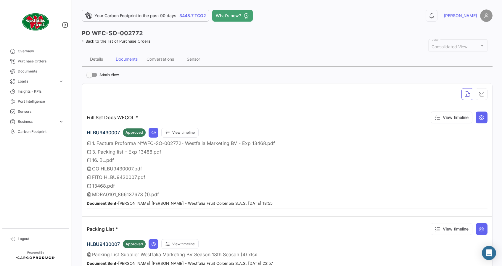
click at [92, 39] on link "Back to the list of Purchase Orders" at bounding box center [116, 41] width 69 height 5
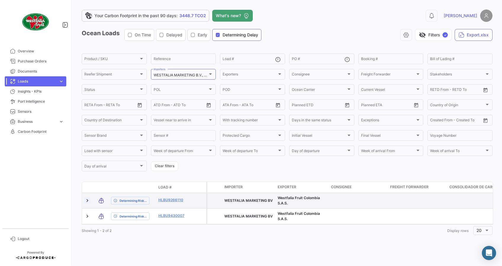
click at [89, 201] on link at bounding box center [87, 201] width 6 height 6
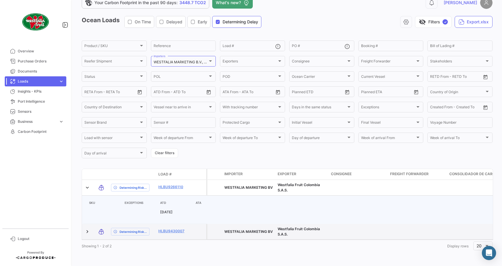
scroll to position [21, 0]
click at [88, 229] on link at bounding box center [87, 232] width 6 height 6
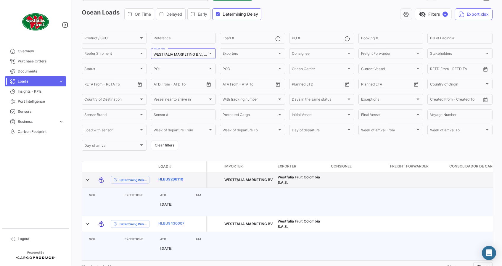
click at [167, 181] on link "HLBU9266110" at bounding box center [173, 179] width 31 height 5
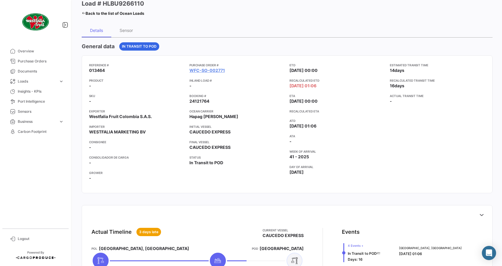
scroll to position [9, 0]
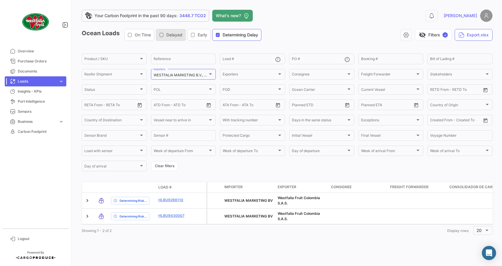
click at [162, 36] on icon "button" at bounding box center [161, 35] width 5 height 5
